Goal: Complete application form

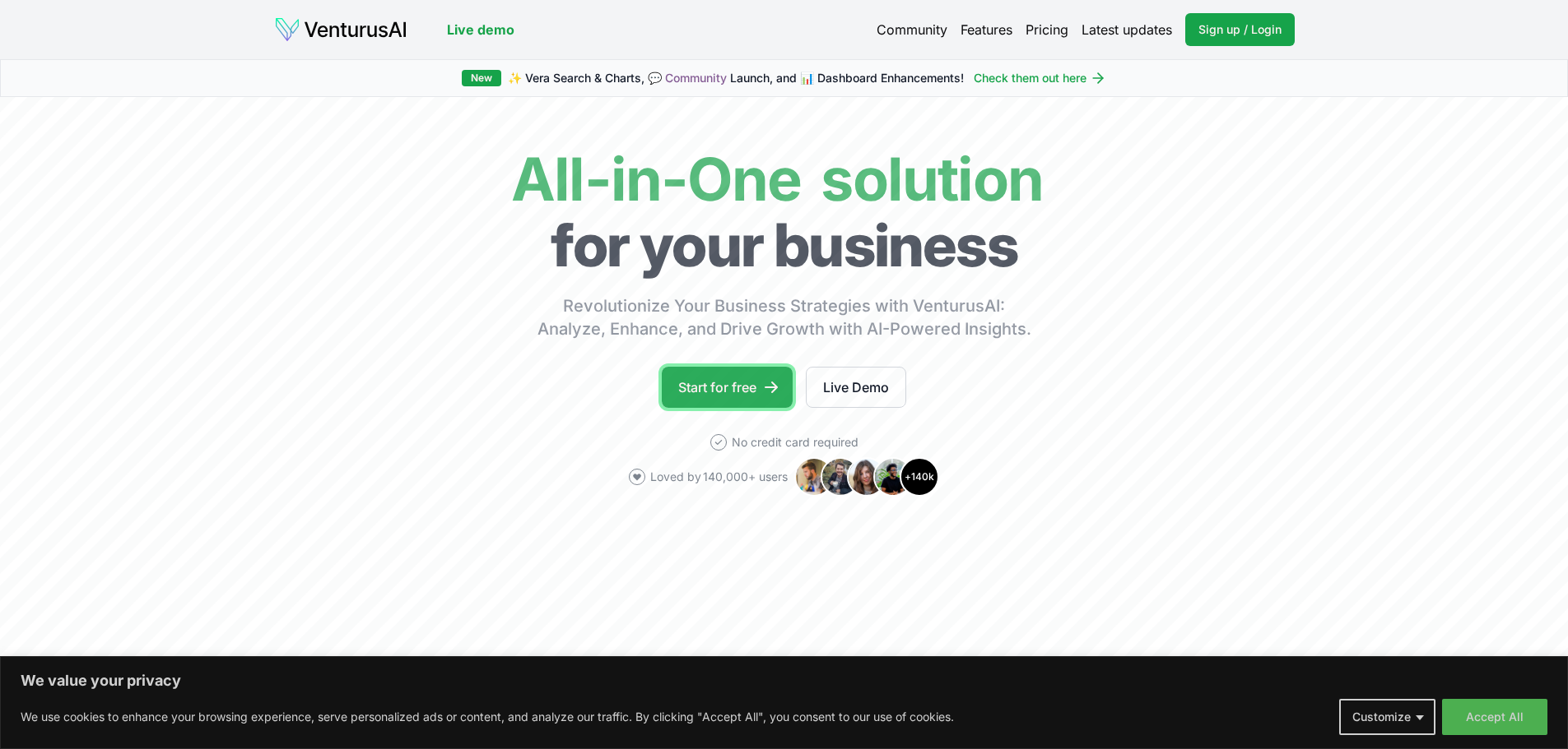
click at [719, 383] on link "Start for free" at bounding box center [726, 388] width 130 height 41
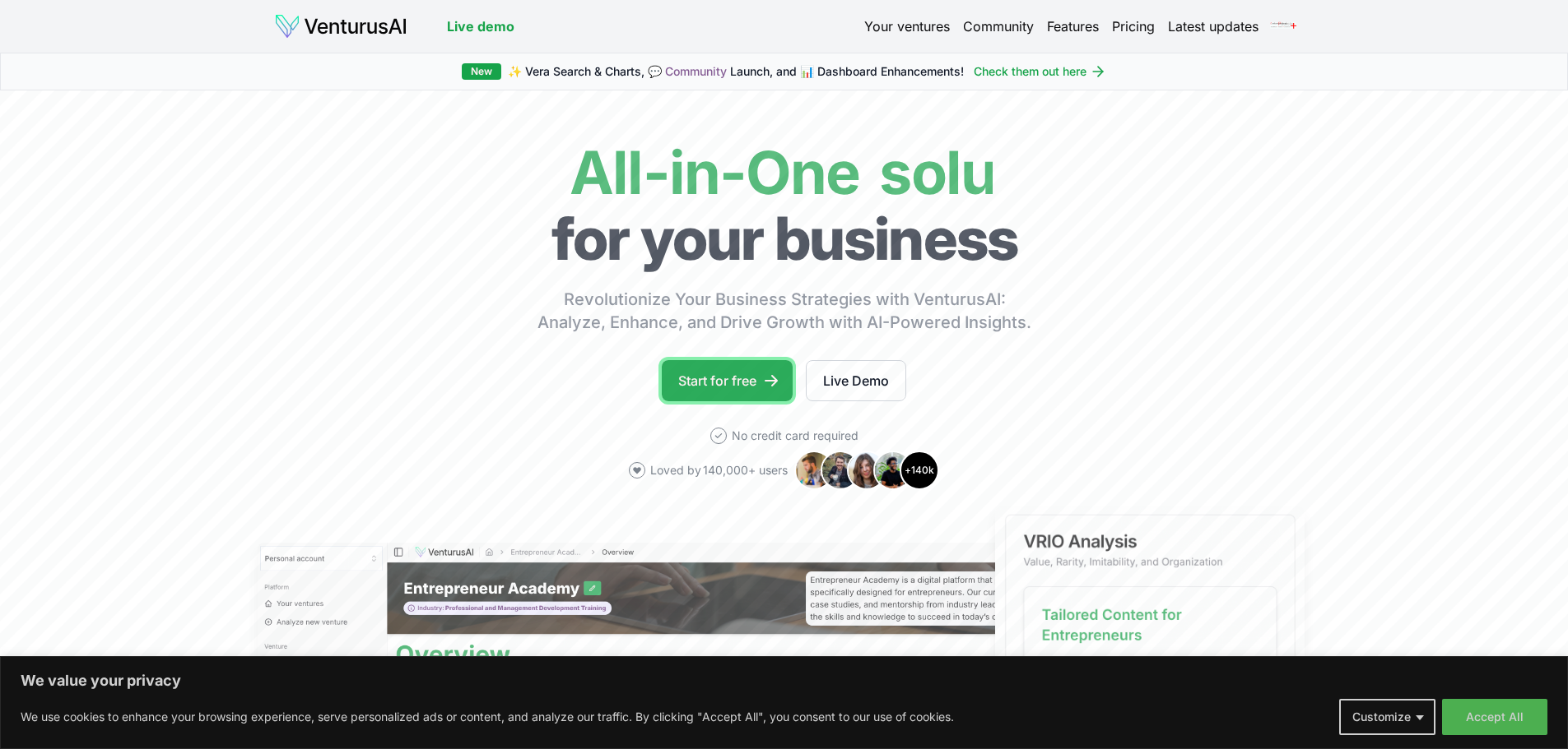
click at [733, 377] on link "Start for free" at bounding box center [726, 381] width 130 height 41
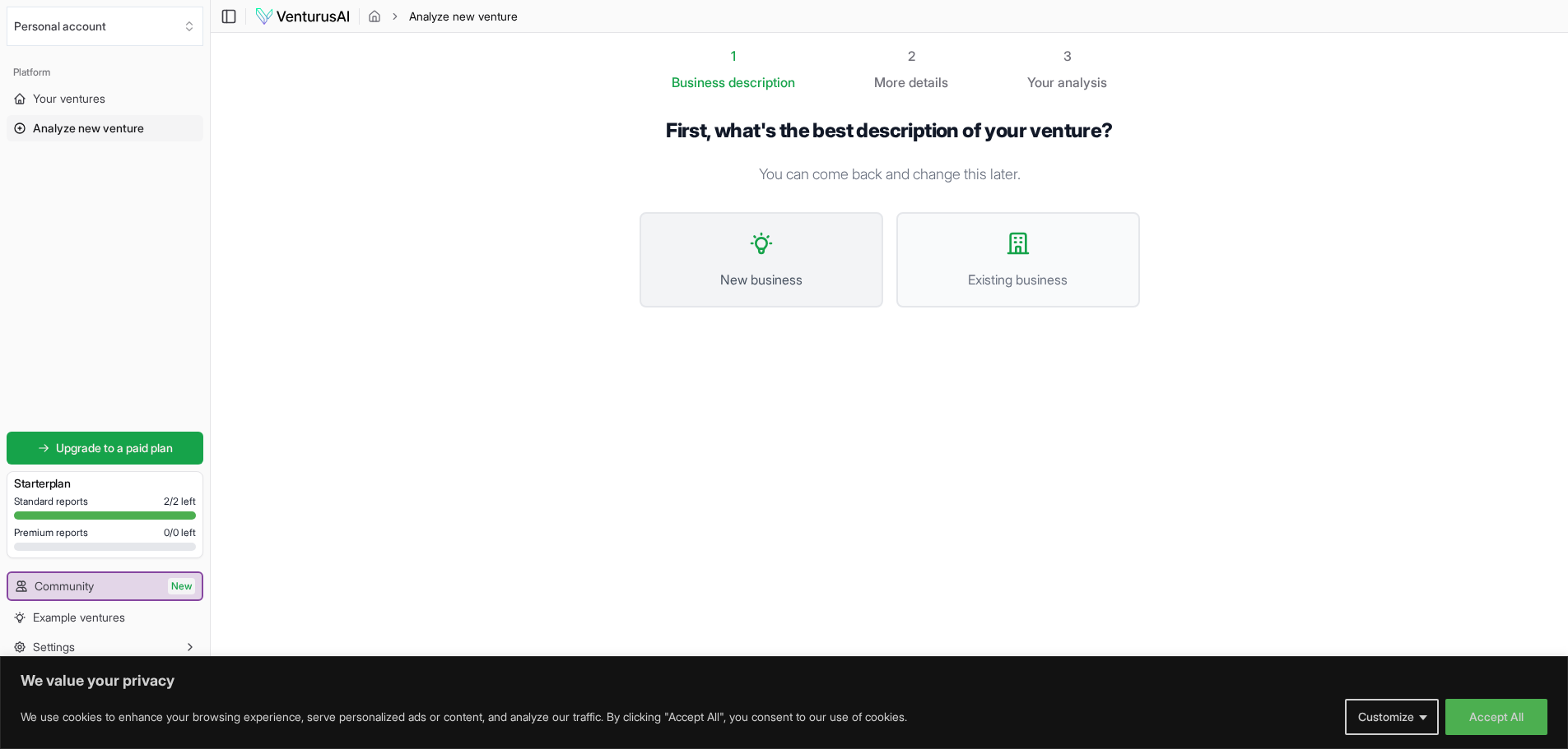
click at [702, 227] on button "New business" at bounding box center [761, 260] width 244 height 95
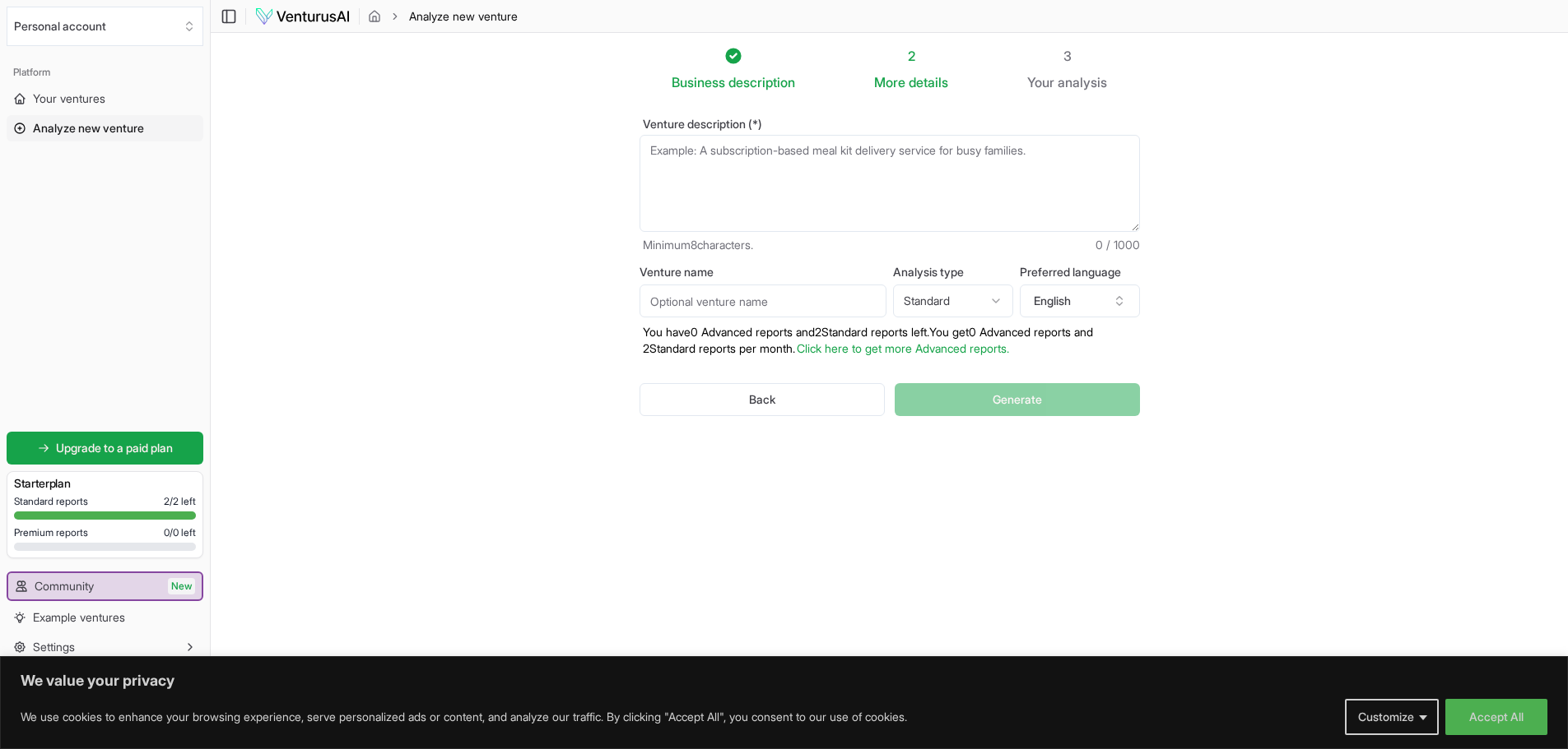
click at [674, 156] on textarea "Venture description (*)" at bounding box center [890, 183] width 500 height 97
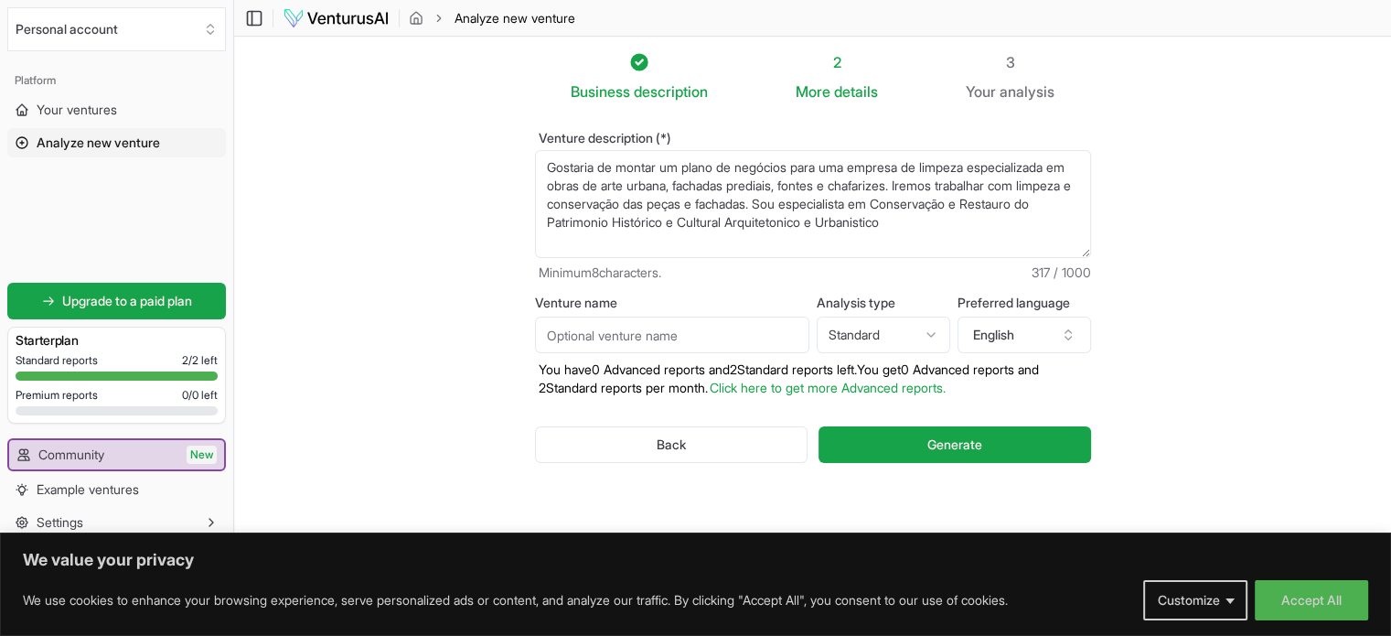
click at [859, 203] on textarea "Gostaria de montar um plano de negócios para uma empresa de limpeza especializa…" at bounding box center [813, 204] width 556 height 108
drag, startPoint x: 833, startPoint y: 198, endPoint x: 1098, endPoint y: 221, distance: 265.3
click at [1098, 221] on div "Venture description (*) Gostaria de montar um plano de negócios para uma empres…" at bounding box center [813, 311] width 615 height 419
click at [548, 167] on textarea "Gostaria de montar um plano de negócios para uma empresa de limpeza especializa…" at bounding box center [813, 204] width 556 height 108
paste textarea "Sou arquiteta e urbanista especialista em Conservação e Restauro do Patrimonio …"
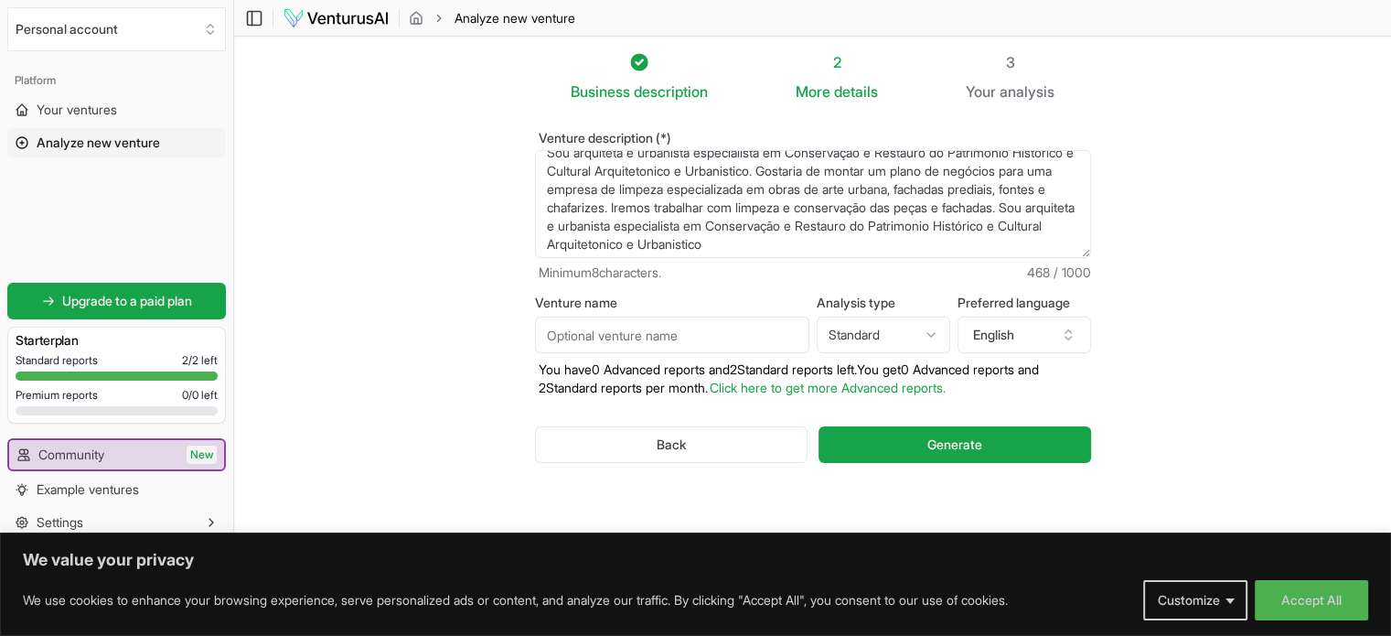
scroll to position [18, 0]
drag, startPoint x: 994, startPoint y: 239, endPoint x: 684, endPoint y: 226, distance: 310.4
click at [684, 226] on textarea "Gostaria de montar um plano de negócios para uma empresa de limpeza especializa…" at bounding box center [813, 204] width 556 height 108
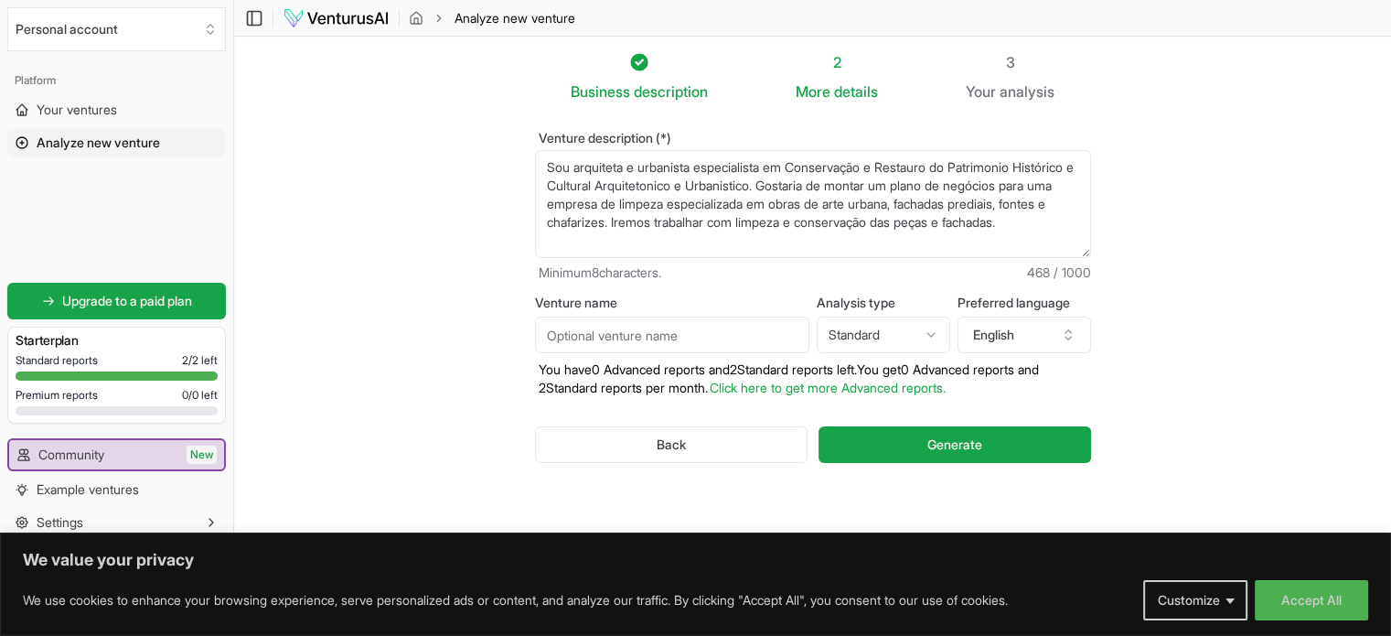
scroll to position [0, 0]
type textarea "Sou arquiteta e urbanista especialista em Conservação e Restauro do Patrimonio …"
click at [659, 326] on input "Venture name" at bounding box center [672, 334] width 274 height 37
drag, startPoint x: 542, startPoint y: 163, endPoint x: 692, endPoint y: 241, distance: 169.8
click at [692, 241] on textarea "Sou arquiteta e urbanista especialista em Conservação e Restauro do Patrimonio …" at bounding box center [813, 204] width 556 height 108
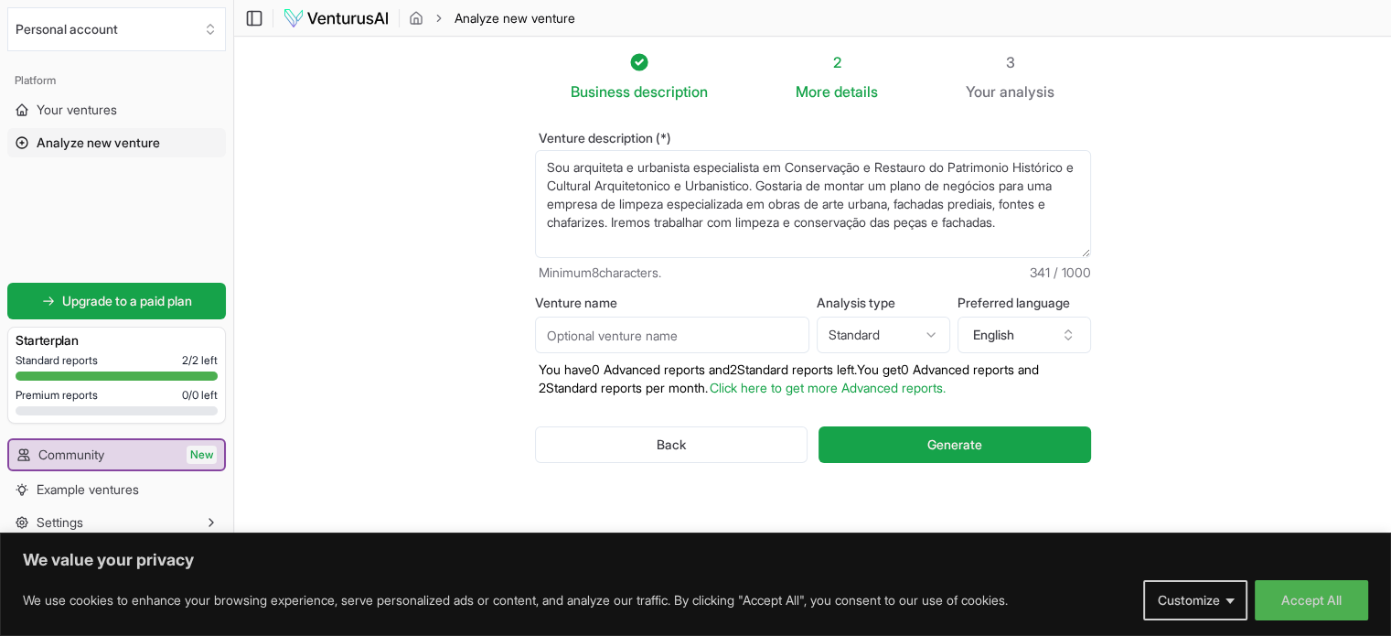
drag, startPoint x: 544, startPoint y: 160, endPoint x: 727, endPoint y: 241, distance: 199.9
click at [727, 241] on textarea "Sou arquiteta e urbanista especialista em Conservação e Restauro do Patrimonio …" at bounding box center [813, 204] width 556 height 108
